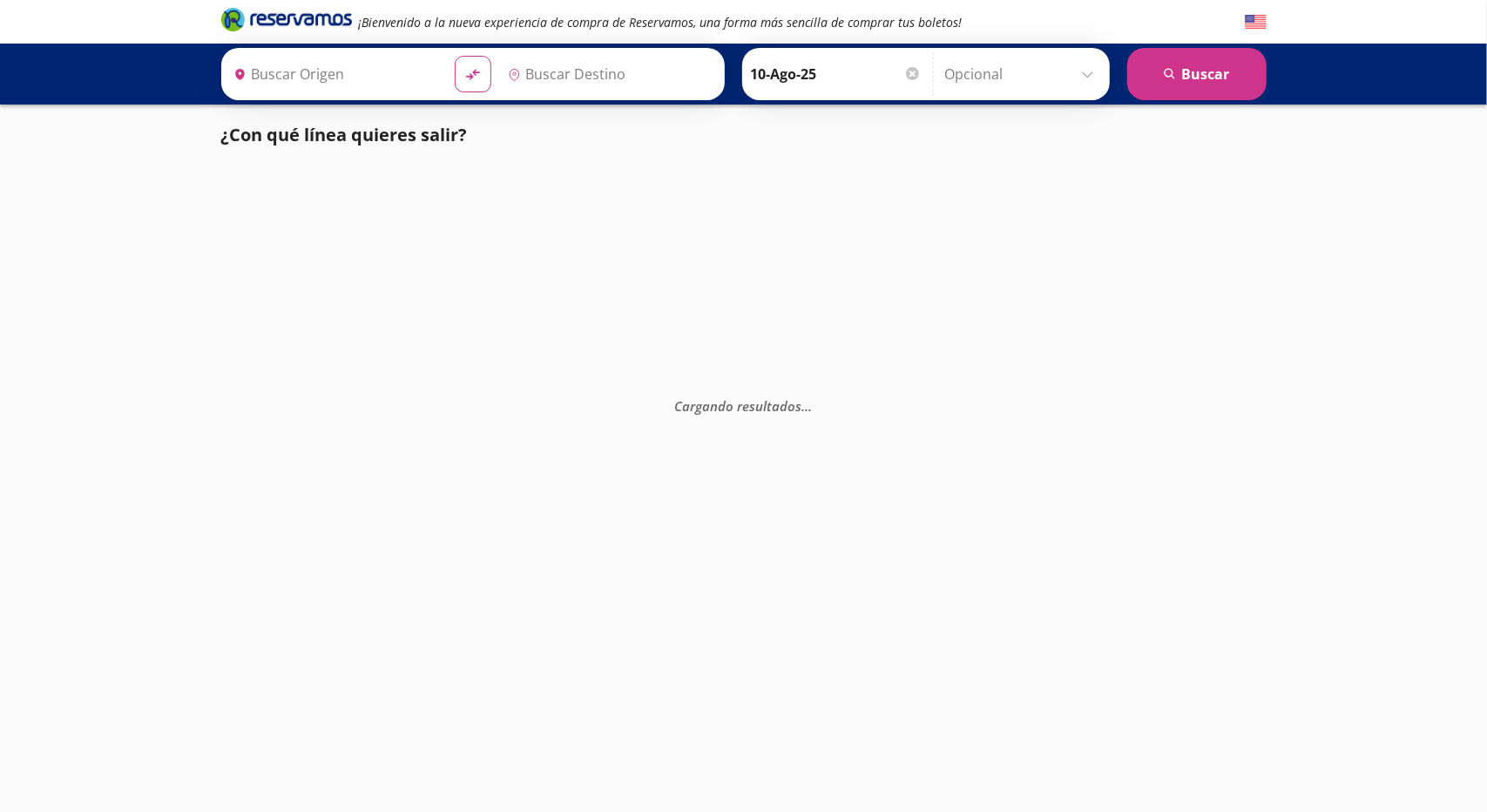
type input "[GEOGRAPHIC_DATA], [GEOGRAPHIC_DATA]"
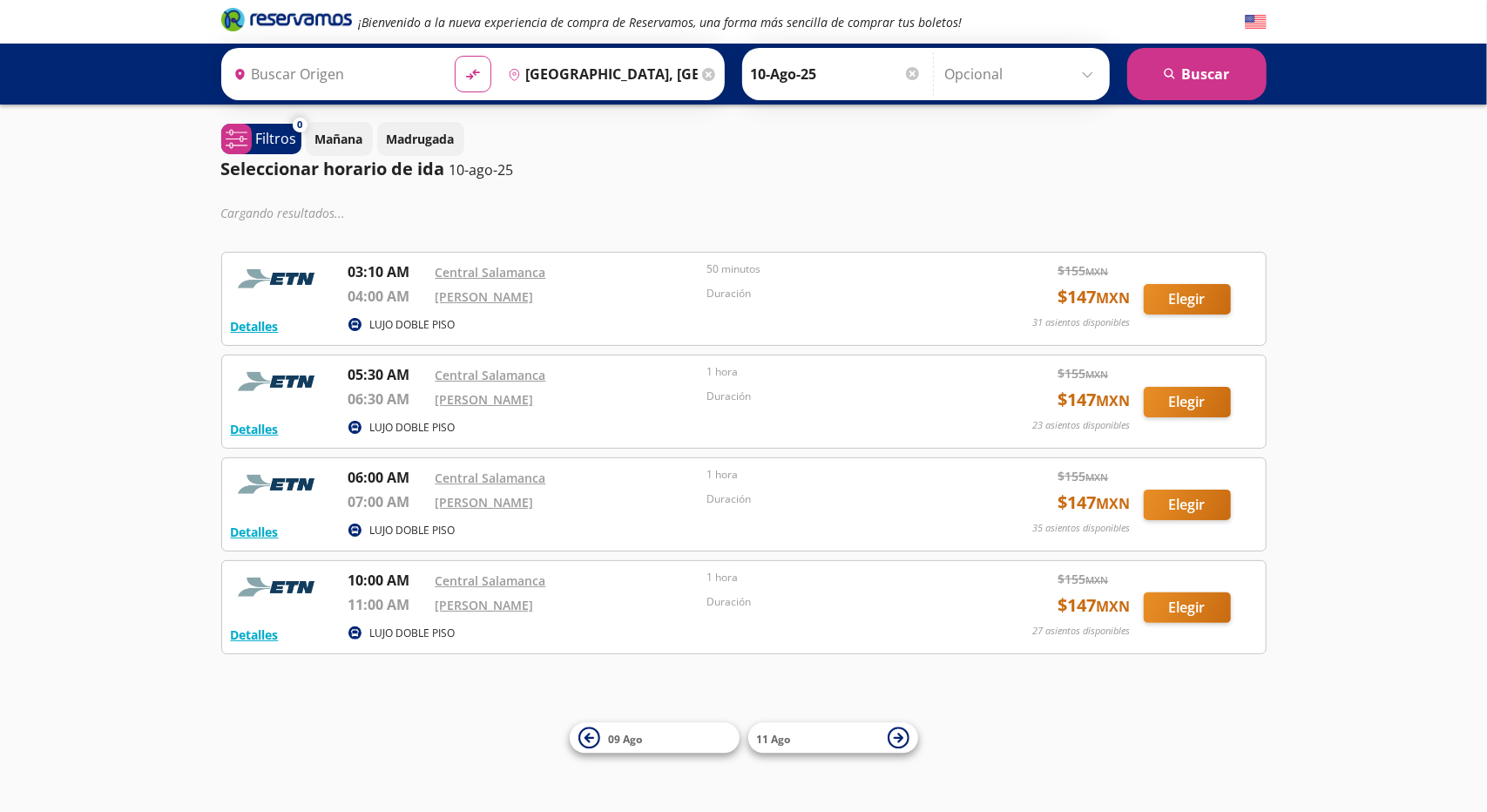
type input "[GEOGRAPHIC_DATA], [GEOGRAPHIC_DATA]"
